Goal: Information Seeking & Learning: Learn about a topic

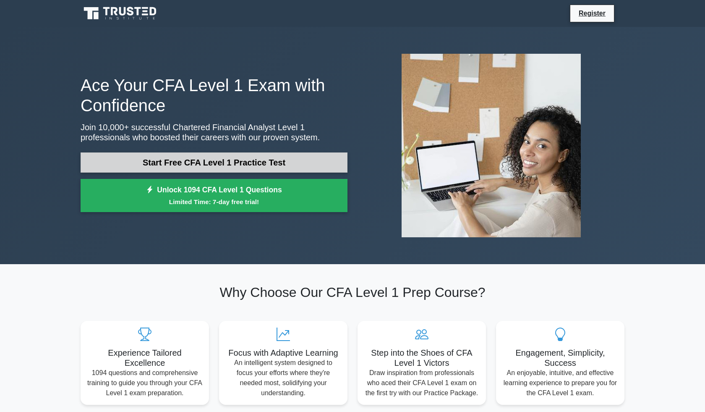
click at [231, 163] on link "Start Free CFA Level 1 Practice Test" at bounding box center [214, 162] width 267 height 20
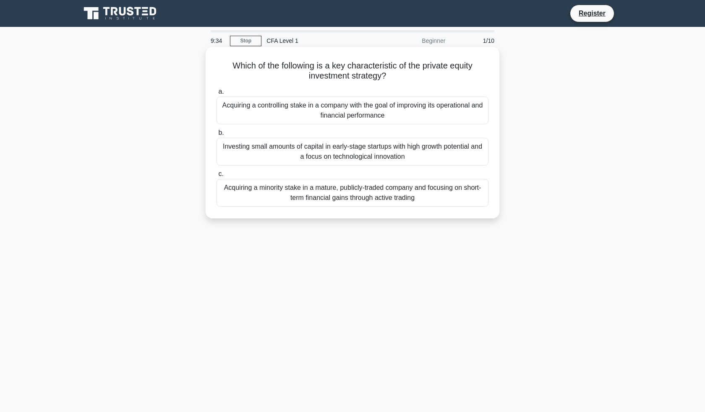
click at [340, 145] on div "Investing small amounts of capital in early-stage startups with high growth pot…" at bounding box center [352, 152] width 272 height 28
click at [216, 136] on input "b. Investing small amounts of capital in early-stage startups with high growth …" at bounding box center [216, 132] width 0 height 5
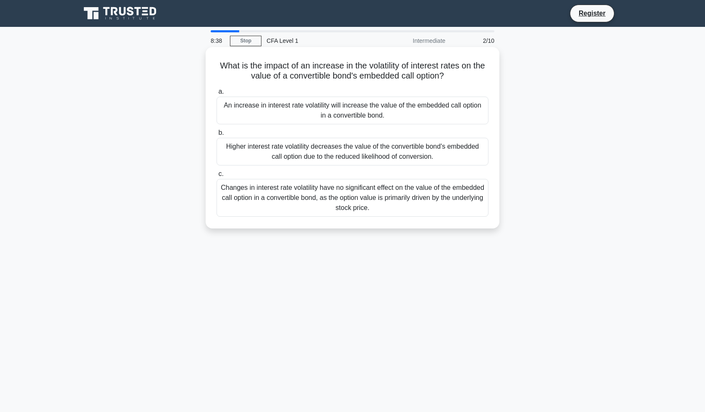
click at [310, 155] on div "Higher interest rate volatility decreases the value of the convertible bond's e…" at bounding box center [352, 152] width 272 height 28
click at [216, 136] on input "b. Higher interest rate volatility decreases the value of the convertible bond'…" at bounding box center [216, 132] width 0 height 5
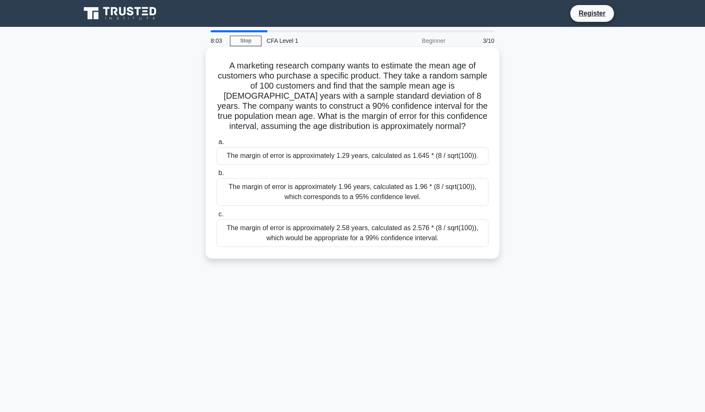
click at [288, 162] on div "The margin of error is approximately 1.29 years, calculated as 1.645 * (8 / sqr…" at bounding box center [352, 156] width 272 height 18
click at [216, 145] on input "a. The margin of error is approximately 1.29 years, calculated as 1.645 * (8 / …" at bounding box center [216, 141] width 0 height 5
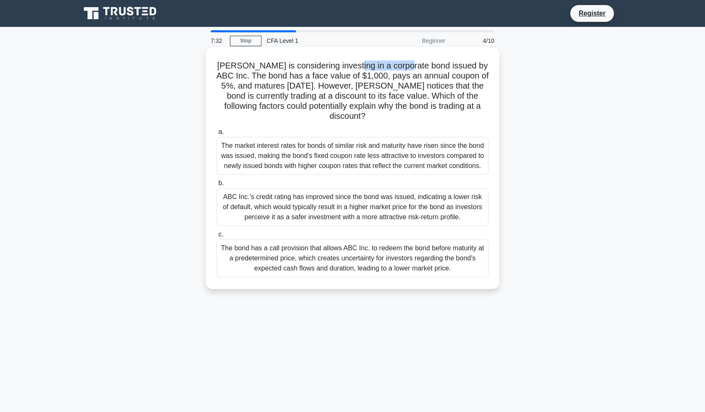
drag, startPoint x: 342, startPoint y: 66, endPoint x: 398, endPoint y: 66, distance: 55.8
click at [398, 66] on h5 "[PERSON_NAME] is considering investing in a corporate bond issued by ABC Inc. T…" at bounding box center [353, 90] width 274 height 61
drag, startPoint x: 439, startPoint y: 68, endPoint x: 471, endPoint y: 66, distance: 32.3
click at [471, 66] on h5 "[PERSON_NAME] is considering investing in a corporate bond issued by ABC Inc. T…" at bounding box center [353, 90] width 274 height 61
click at [293, 103] on h5 "[PERSON_NAME] is considering investing in a corporate bond issued by ABC Inc. T…" at bounding box center [353, 90] width 274 height 61
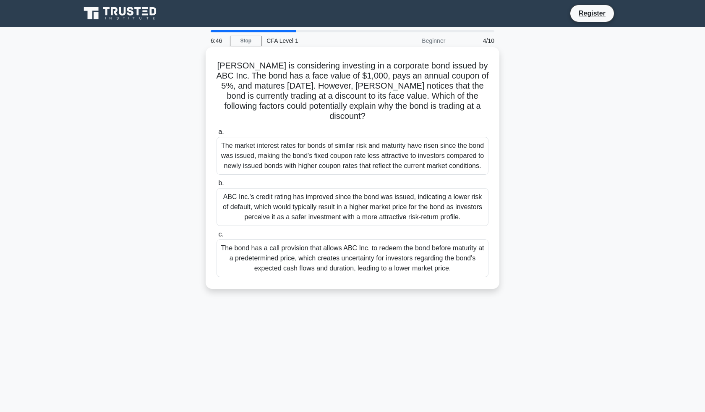
click at [368, 150] on div "The market interest rates for bonds of similar risk and maturity have risen sin…" at bounding box center [352, 156] width 272 height 38
click at [216, 135] on input "a. The market interest rates for bonds of similar risk and maturity have risen …" at bounding box center [216, 131] width 0 height 5
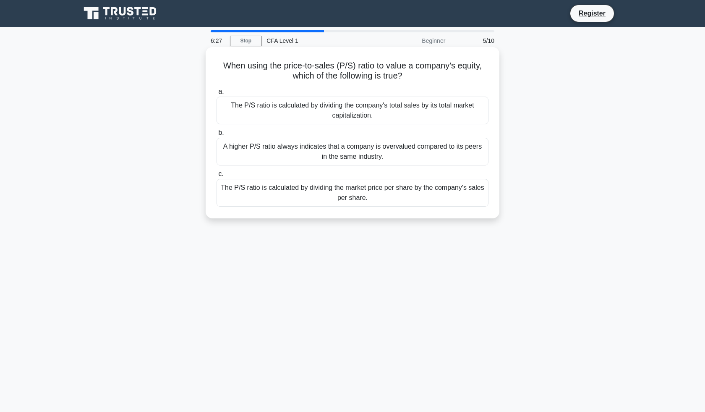
click at [323, 191] on div "The P/S ratio is calculated by dividing the market price per share by the compa…" at bounding box center [352, 193] width 272 height 28
click at [216, 177] on input "c. The P/S ratio is calculated by dividing the market price per share by the co…" at bounding box center [216, 173] width 0 height 5
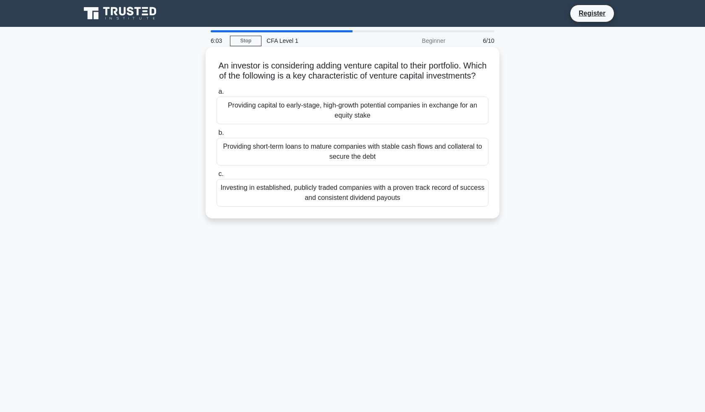
click at [324, 114] on div "Providing capital to early-stage, high-growth potential companies in exchange f…" at bounding box center [352, 110] width 272 height 28
click at [216, 94] on input "a. Providing capital to early-stage, high-growth potential companies in exchang…" at bounding box center [216, 91] width 0 height 5
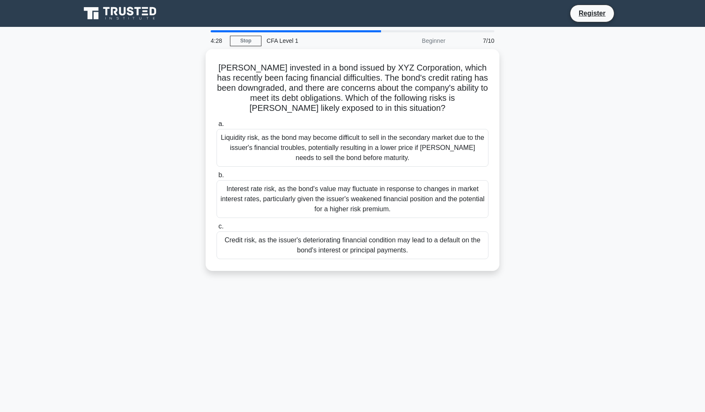
click at [158, 152] on div "[PERSON_NAME] invested in a bond issued by XYZ Corporation, which has recently …" at bounding box center [353, 165] width 554 height 232
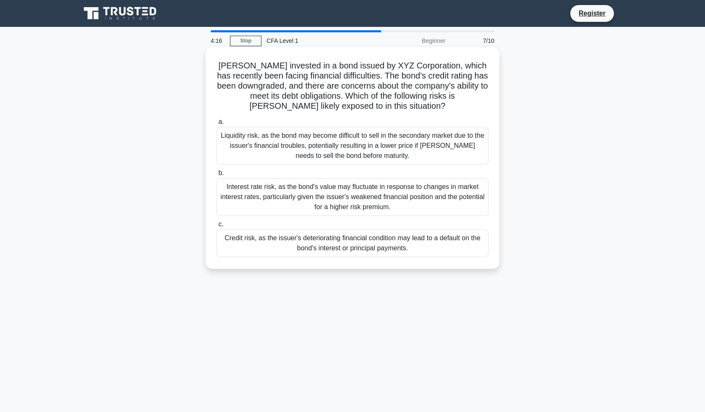
click at [320, 153] on div "Liquidity risk, as the bond may become difficult to sell in the secondary marke…" at bounding box center [352, 146] width 272 height 38
click at [216, 125] on input "a. Liquidity risk, as the bond may become difficult to sell in the secondary ma…" at bounding box center [216, 121] width 0 height 5
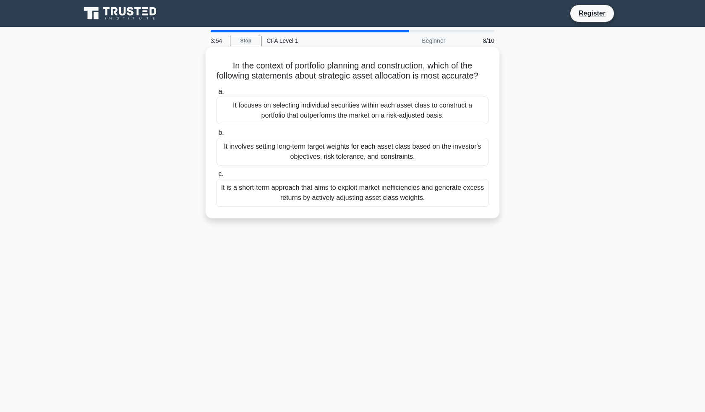
click at [361, 157] on div "It involves setting long-term target weights for each asset class based on the …" at bounding box center [352, 152] width 272 height 28
click at [216, 136] on input "b. It involves setting long-term target weights for each asset class based on t…" at bounding box center [216, 132] width 0 height 5
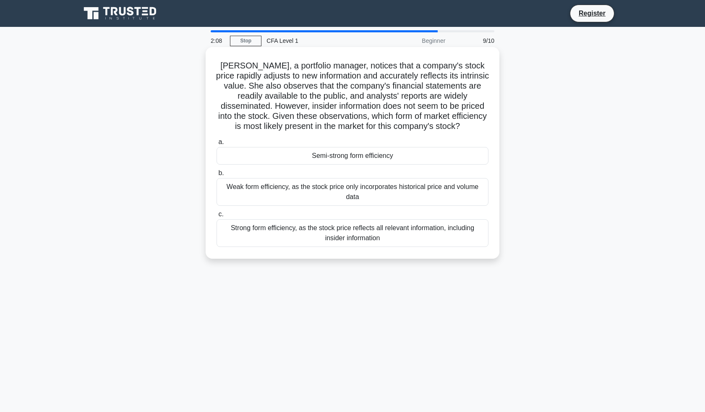
click at [359, 193] on div "Weak form efficiency, as the stock price only incorporates historical price and…" at bounding box center [352, 192] width 272 height 28
click at [216, 176] on input "b. Weak form efficiency, as the stock price only incorporates historical price …" at bounding box center [216, 172] width 0 height 5
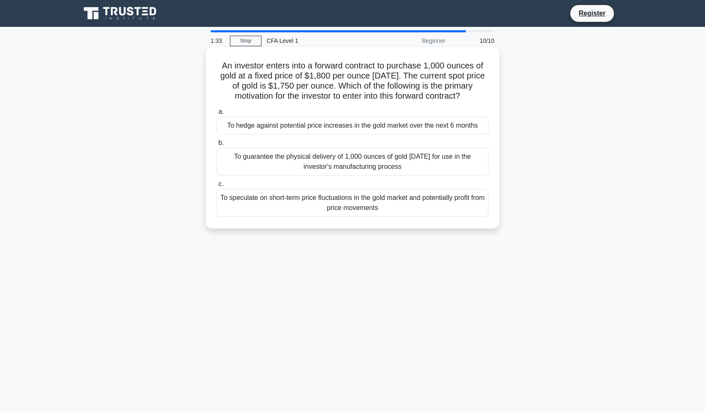
click at [334, 128] on div "To hedge against potential price increases in the gold market over the next 6 m…" at bounding box center [352, 126] width 272 height 18
click at [216, 115] on input "a. To hedge against potential price increases in the gold market over the next …" at bounding box center [216, 111] width 0 height 5
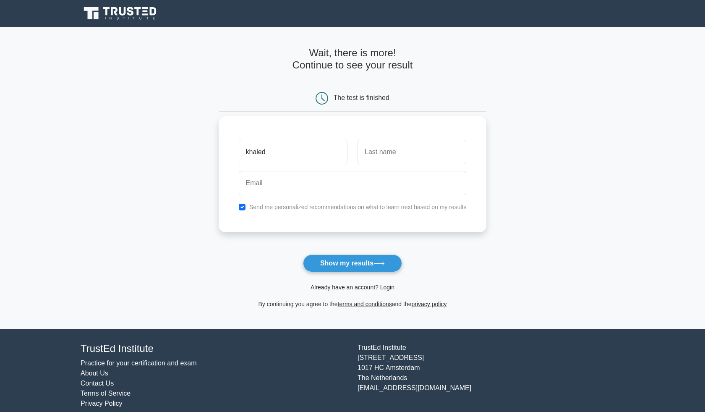
type input "khaled"
click at [393, 150] on input "text" at bounding box center [411, 152] width 109 height 24
type input "Serafi"
click at [341, 182] on input "email" at bounding box center [353, 183] width 228 height 24
type input "serafi.khaled1@gmail.com"
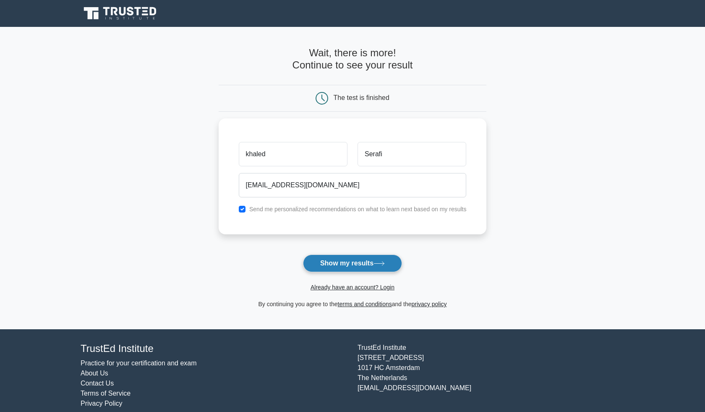
click at [346, 263] on button "Show my results" at bounding box center [352, 263] width 99 height 18
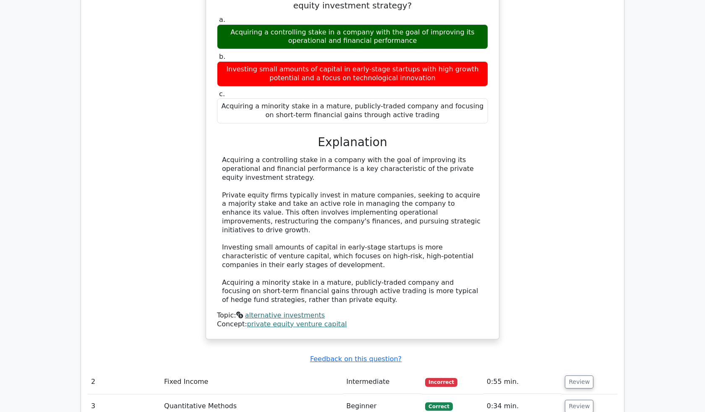
scroll to position [807, 0]
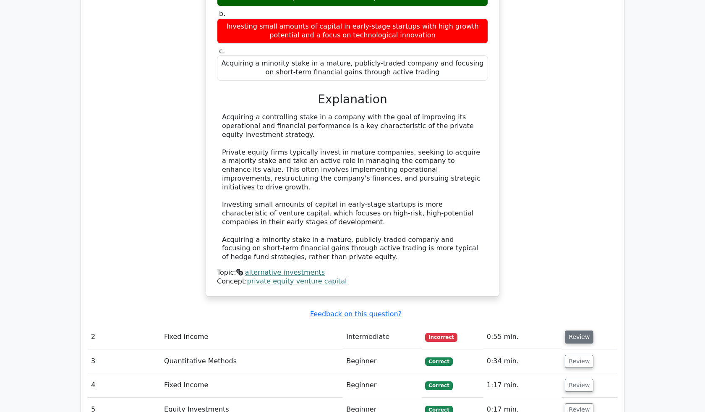
click at [577, 330] on button "Review" at bounding box center [579, 336] width 29 height 13
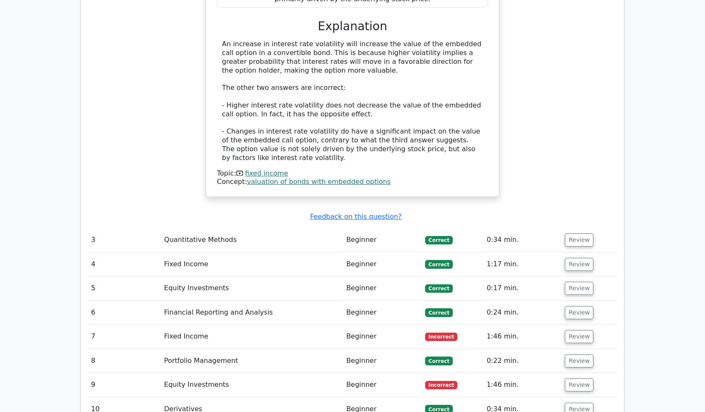
scroll to position [1365, 0]
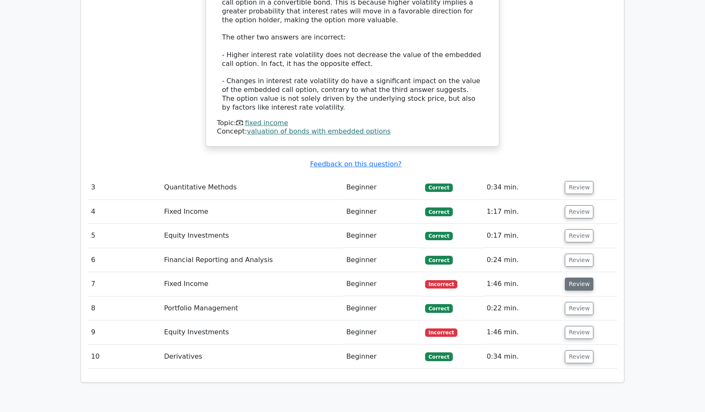
click at [573, 277] on button "Review" at bounding box center [579, 283] width 29 height 13
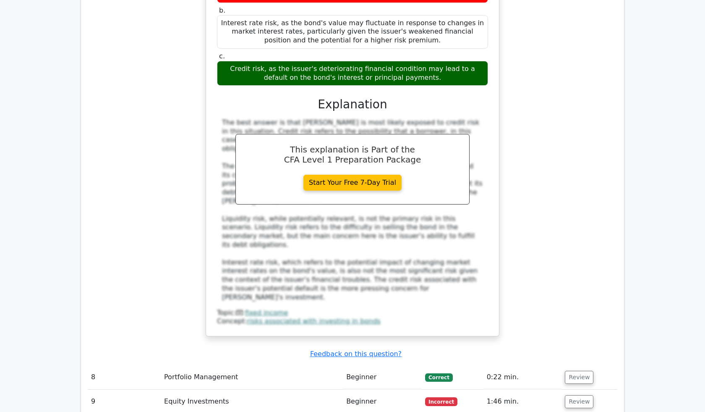
scroll to position [1781, 0]
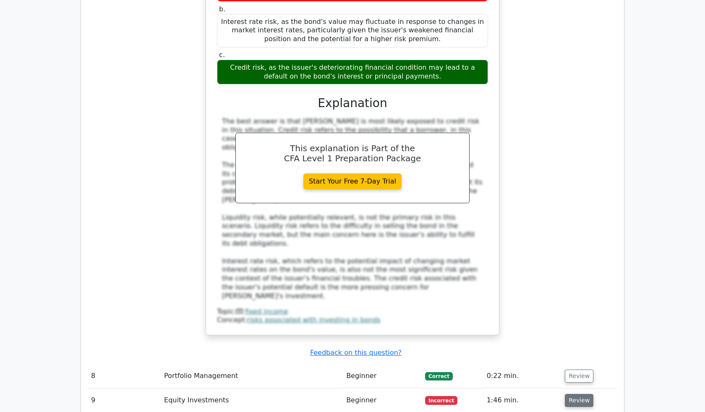
click at [573, 394] on button "Review" at bounding box center [579, 400] width 29 height 13
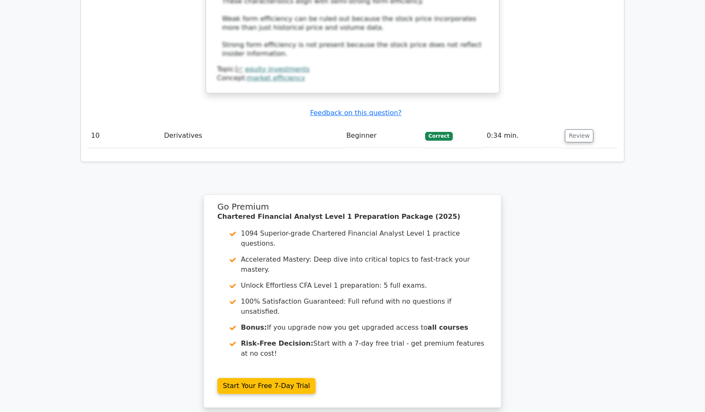
scroll to position [2534, 0]
